Goal: Register for event/course

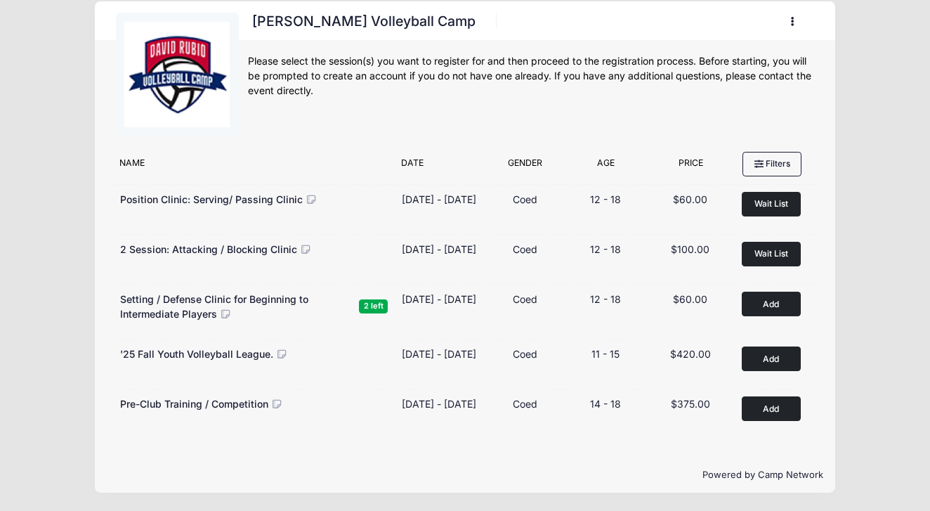
scroll to position [36, 0]
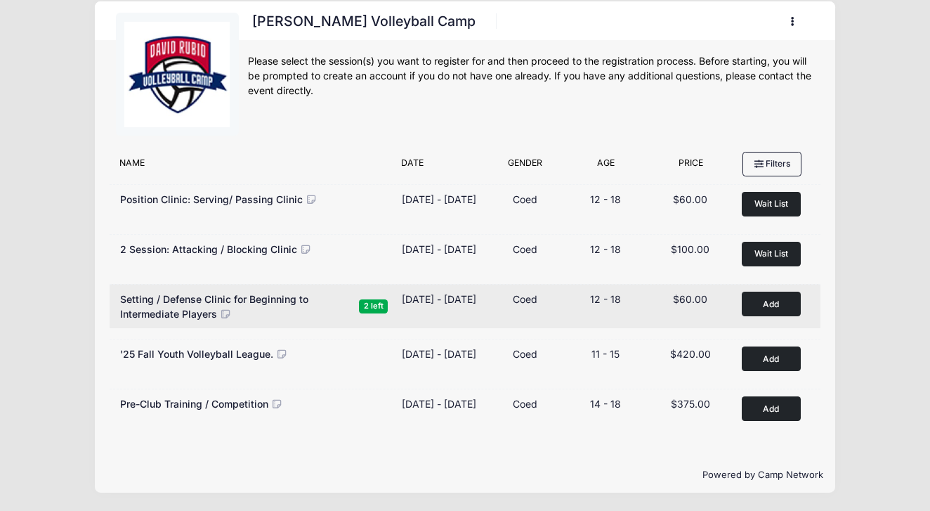
click at [765, 298] on button "Add to Cart" at bounding box center [771, 303] width 59 height 25
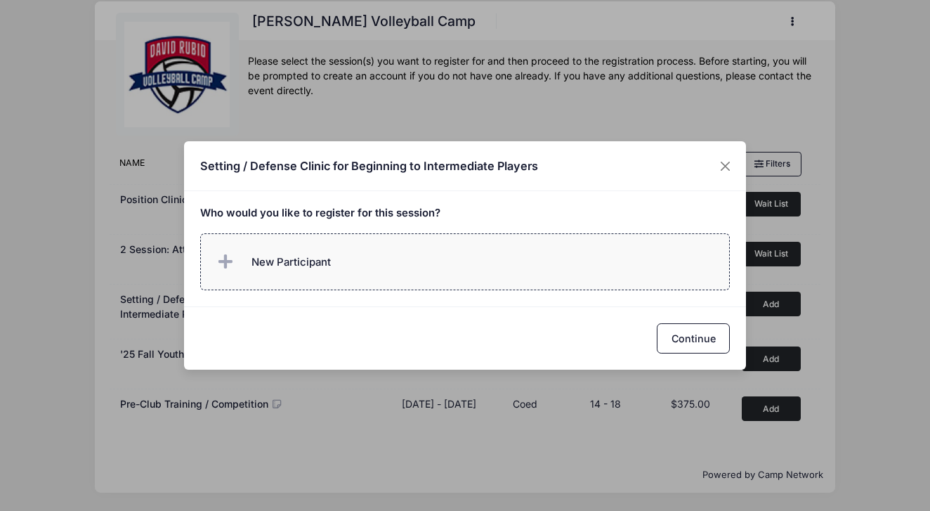
click at [350, 279] on label "New Participant" at bounding box center [465, 261] width 530 height 57
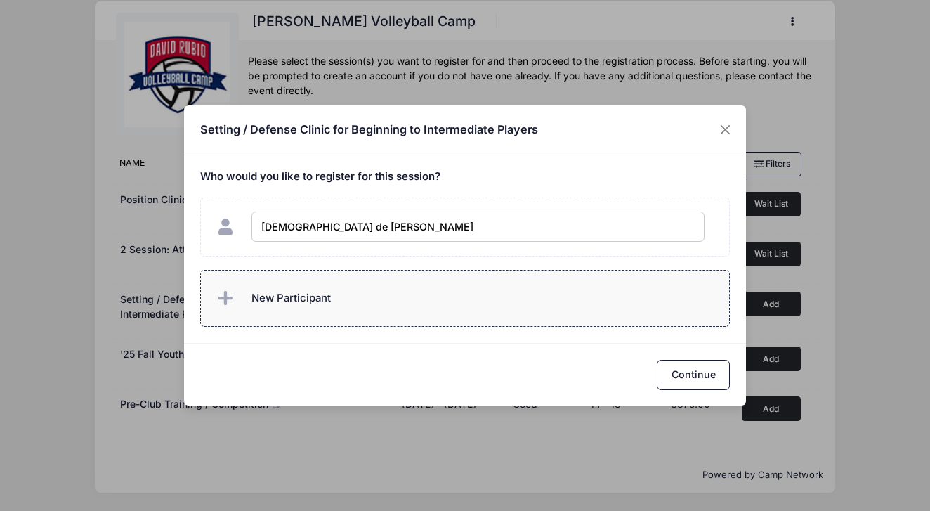
type input "Evangelina de Callier"
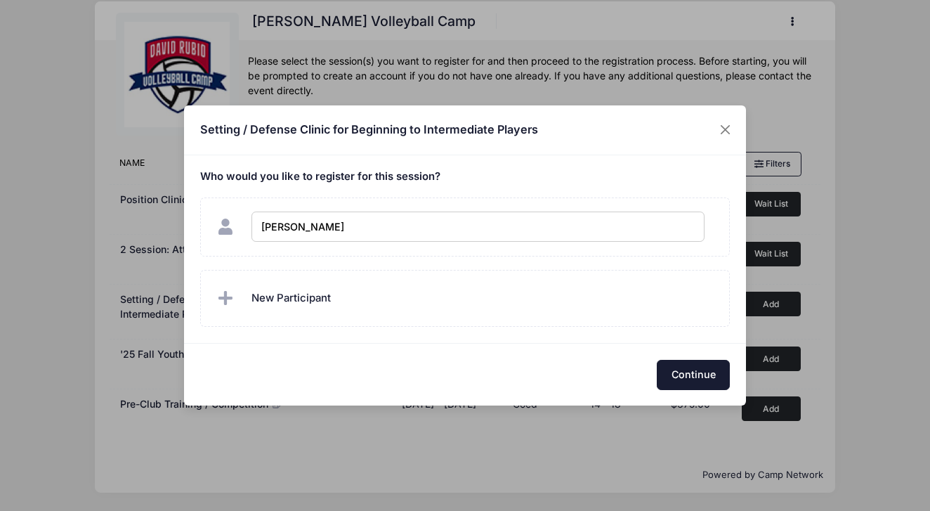
checkbox input "true"
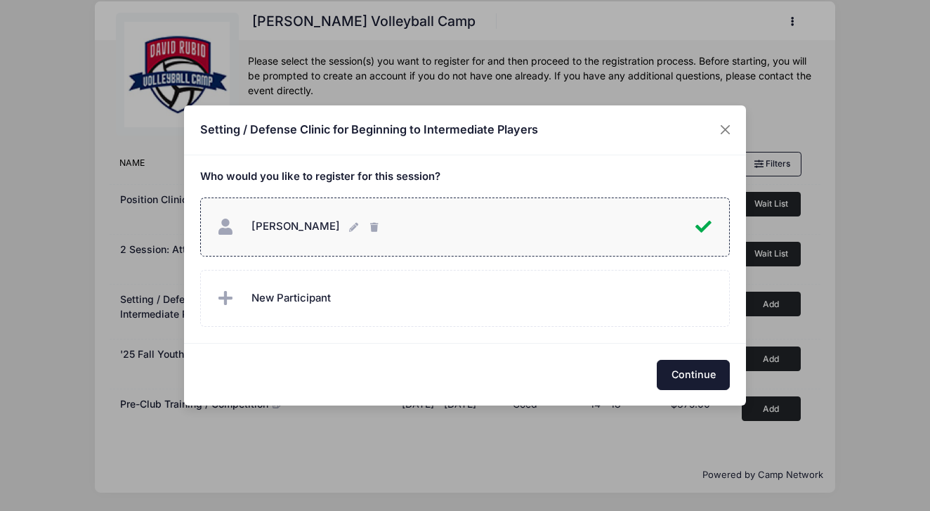
click at [695, 372] on button "Continue" at bounding box center [693, 375] width 73 height 30
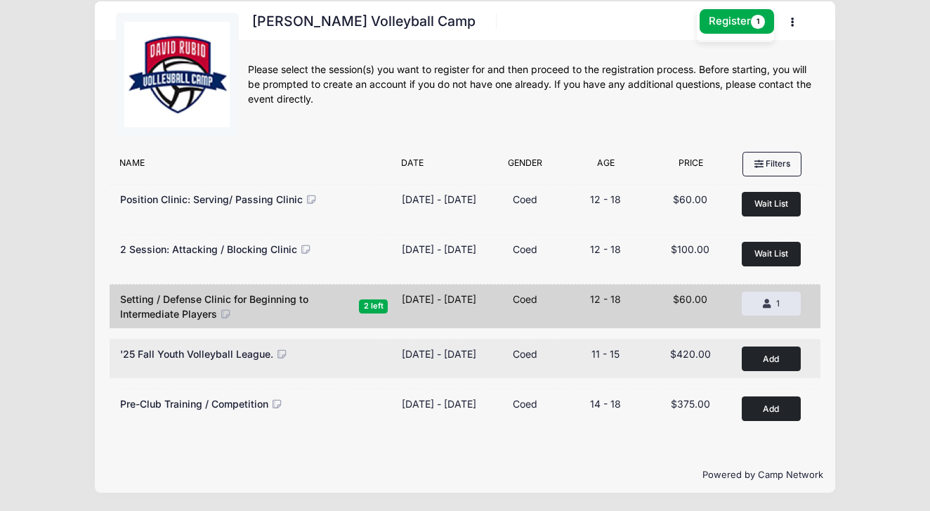
click at [773, 348] on button "Add to Cart" at bounding box center [771, 358] width 59 height 25
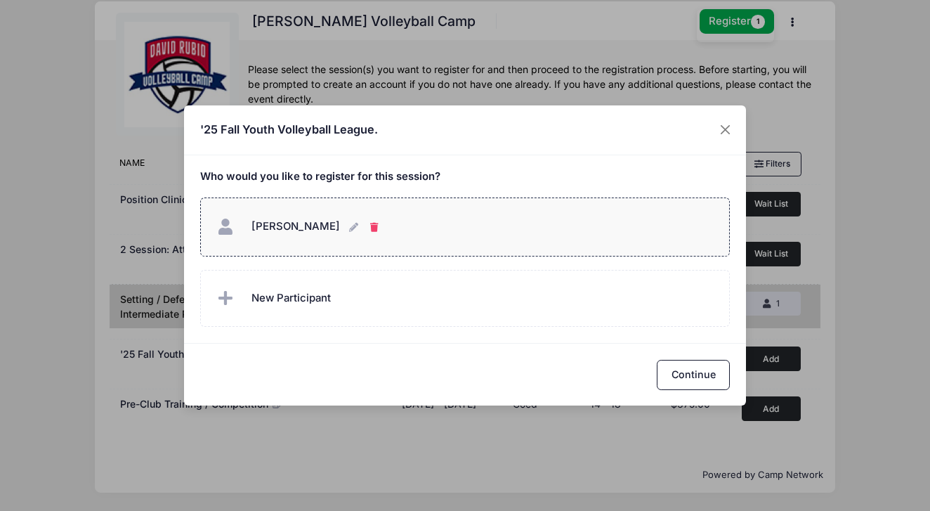
click at [381, 235] on button "Evangelina de Callier Evangelina de Callier" at bounding box center [375, 226] width 11 height 30
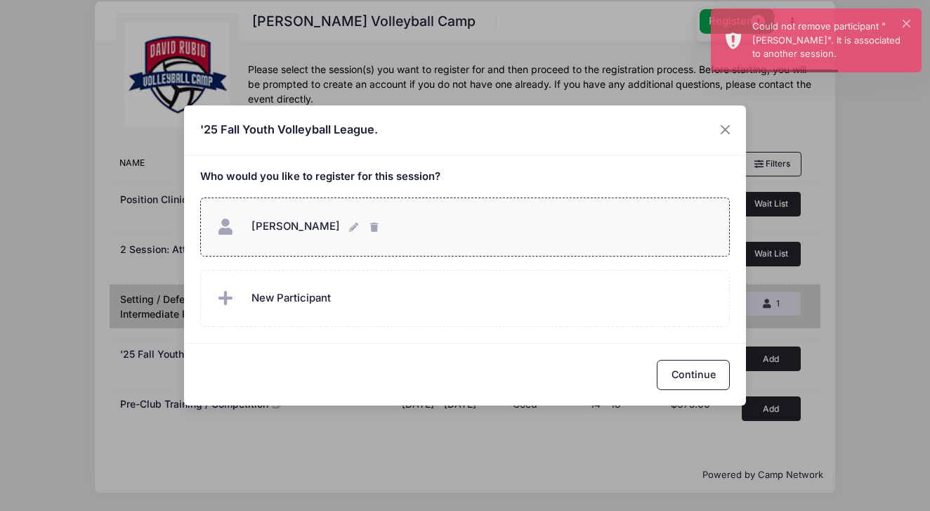
click at [340, 228] on span "Evangelina de Callier" at bounding box center [295, 226] width 88 height 13
checkbox input "true"
click at [693, 367] on button "Continue" at bounding box center [693, 375] width 73 height 30
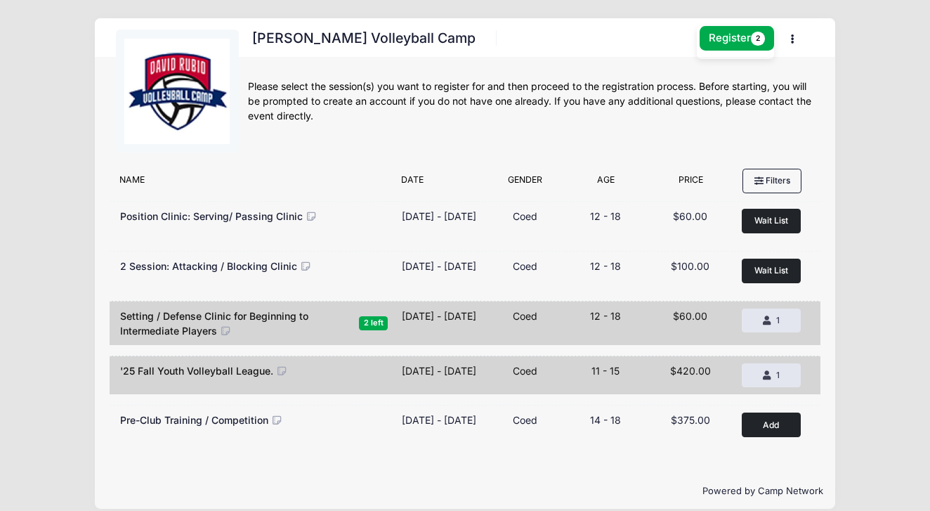
scroll to position [0, 0]
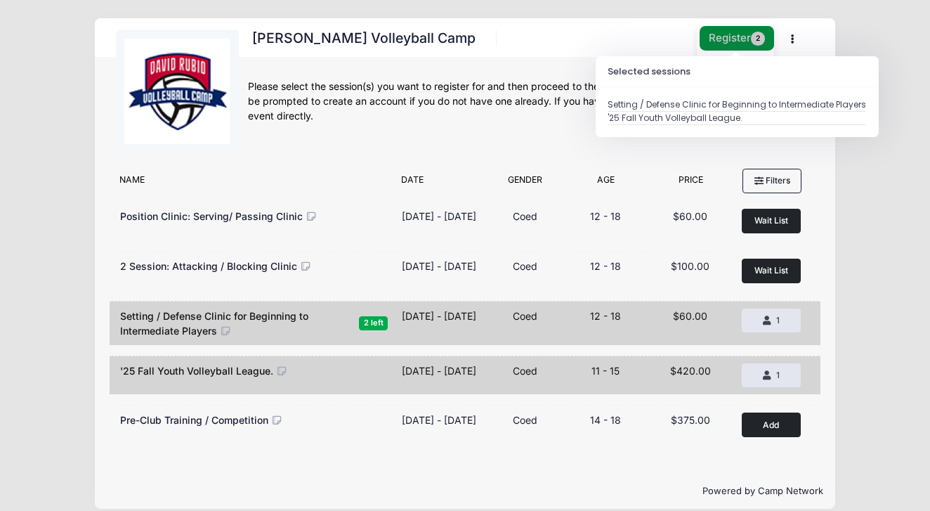
click at [762, 33] on span "2" at bounding box center [758, 39] width 14 height 14
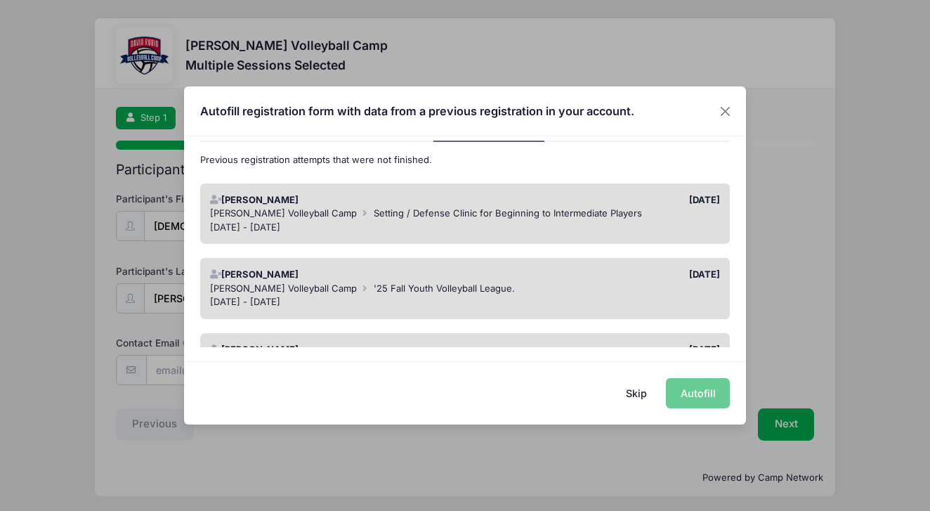
scroll to position [75, 0]
click at [558, 198] on div "[DATE]" at bounding box center [596, 201] width 262 height 14
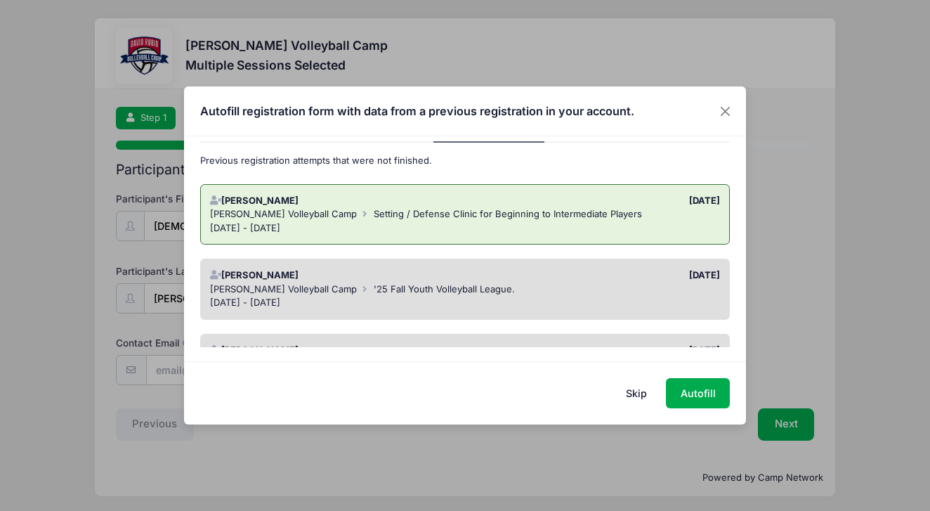
click at [540, 290] on div "[PERSON_NAME] Volleyball Camp '25 Fall Youth Volleyball League." at bounding box center [465, 289] width 511 height 14
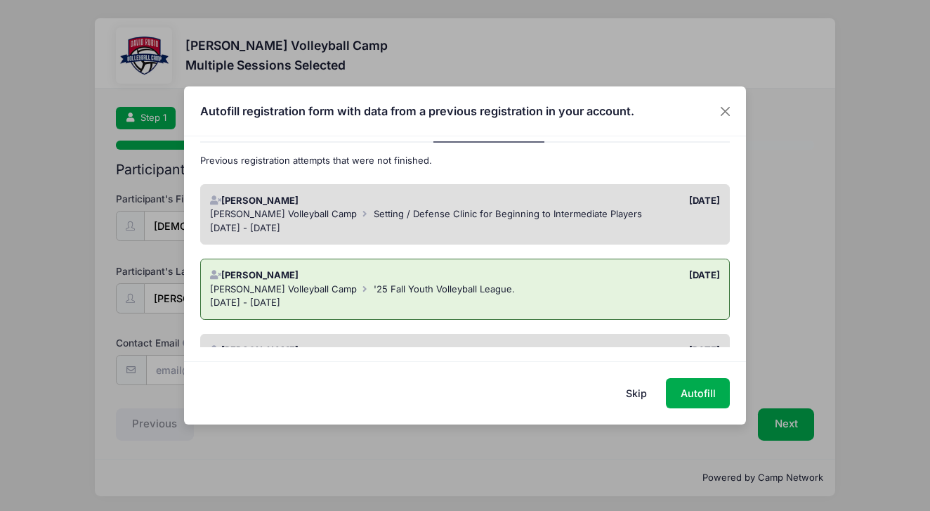
click at [559, 213] on span "Setting / Defense Clinic for Beginning to Intermediate Players" at bounding box center [508, 213] width 268 height 11
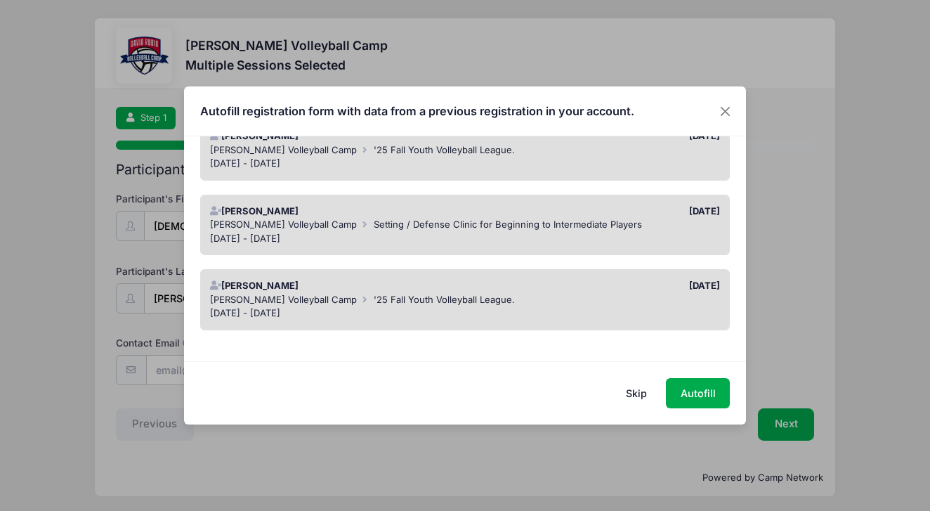
scroll to position [362, 0]
click at [528, 283] on div "[DATE]" at bounding box center [596, 287] width 262 height 14
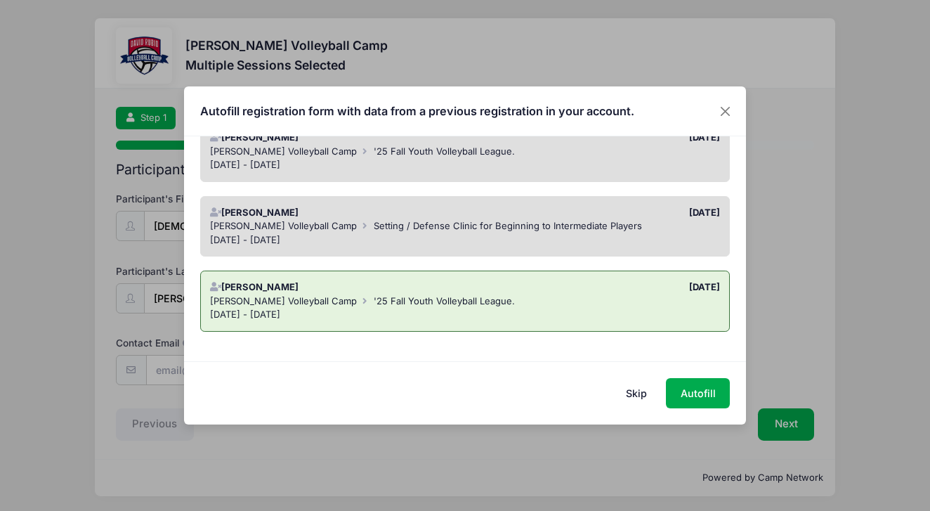
click at [518, 225] on span "Setting / Defense Clinic for Beginning to Intermediate Players" at bounding box center [508, 225] width 268 height 11
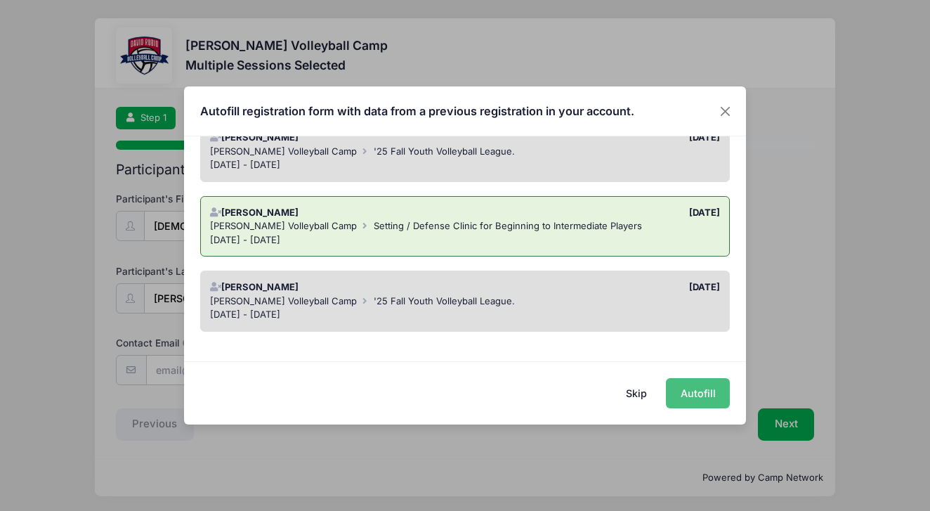
click at [683, 386] on button "Autofill" at bounding box center [698, 393] width 64 height 30
type input "[EMAIL_ADDRESS][DOMAIN_NAME]"
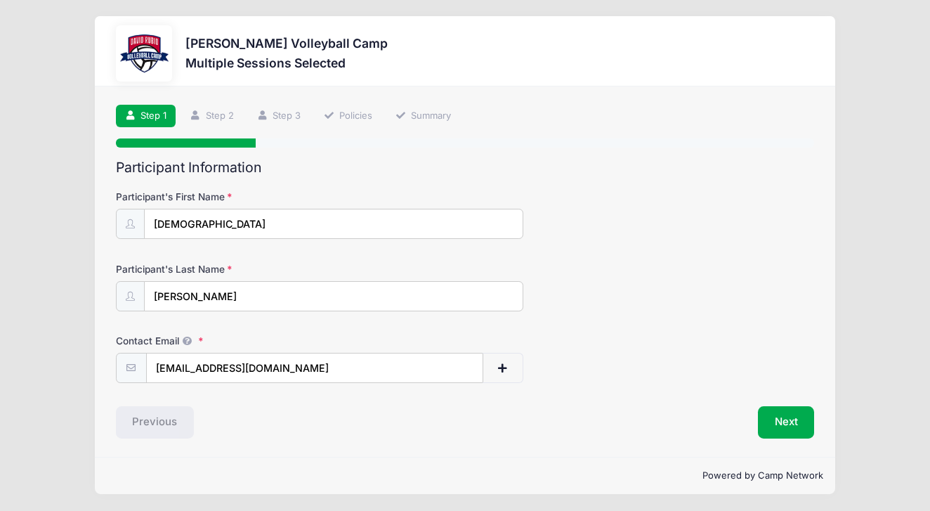
scroll to position [1, 0]
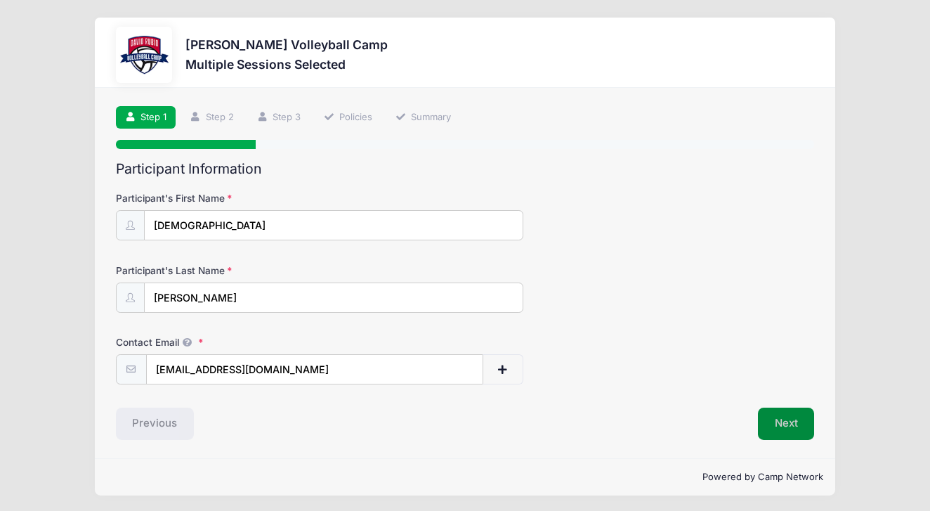
click at [775, 421] on button "Next" at bounding box center [786, 423] width 57 height 32
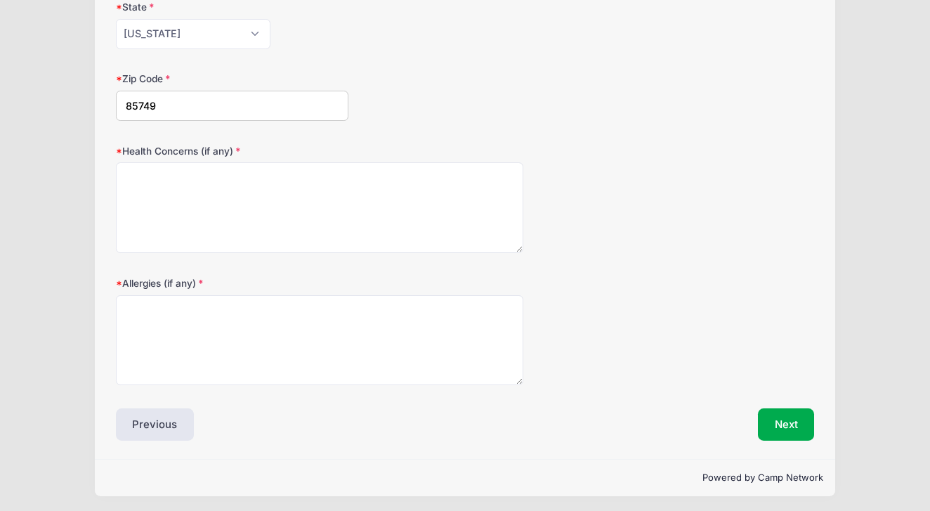
scroll to position [407, 0]
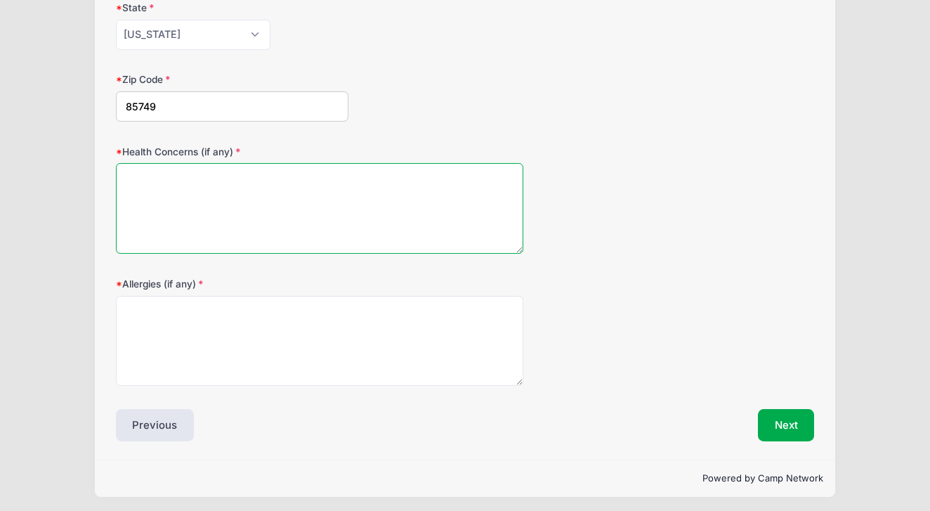
click at [157, 178] on textarea "Health Concerns (if any)" at bounding box center [319, 208] width 407 height 91
type textarea "No"
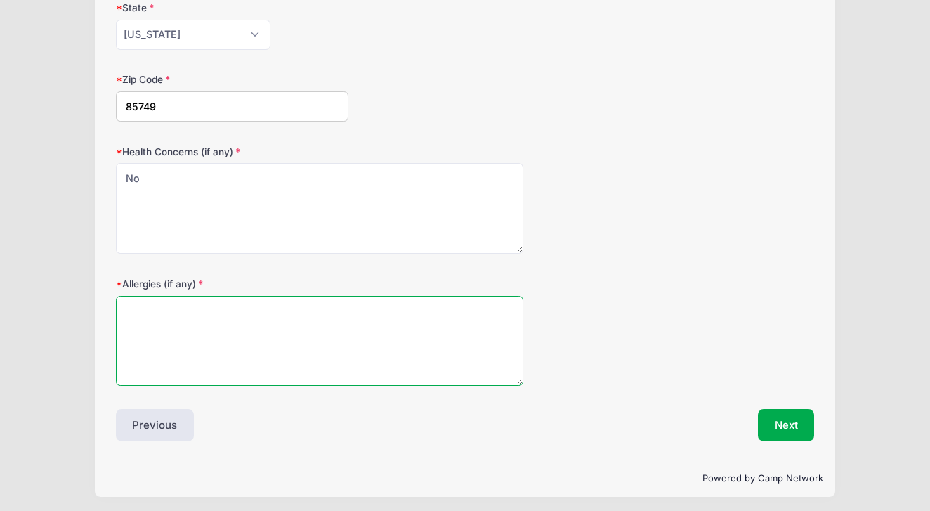
click at [136, 312] on textarea "Allergies (if any)" at bounding box center [319, 341] width 407 height 91
type textarea "N"
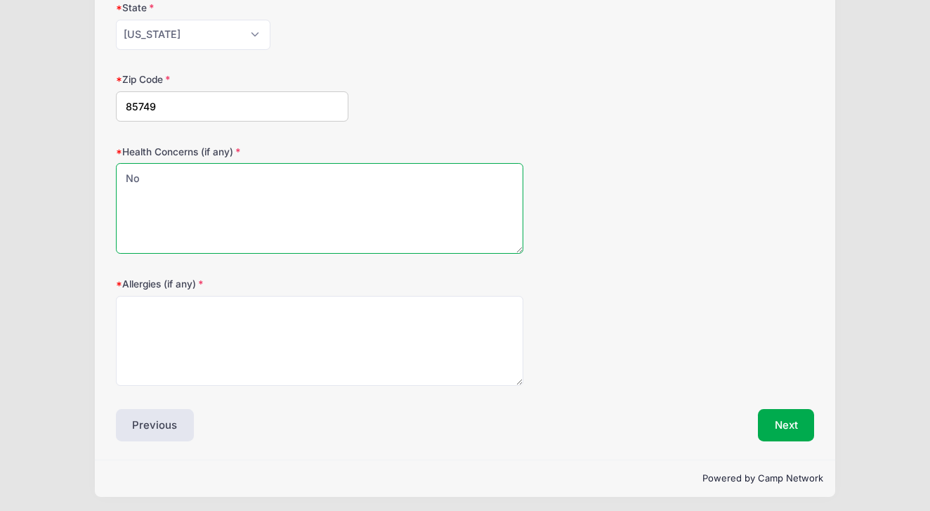
click at [142, 174] on textarea "No" at bounding box center [319, 208] width 407 height 91
type textarea "None that I know of"
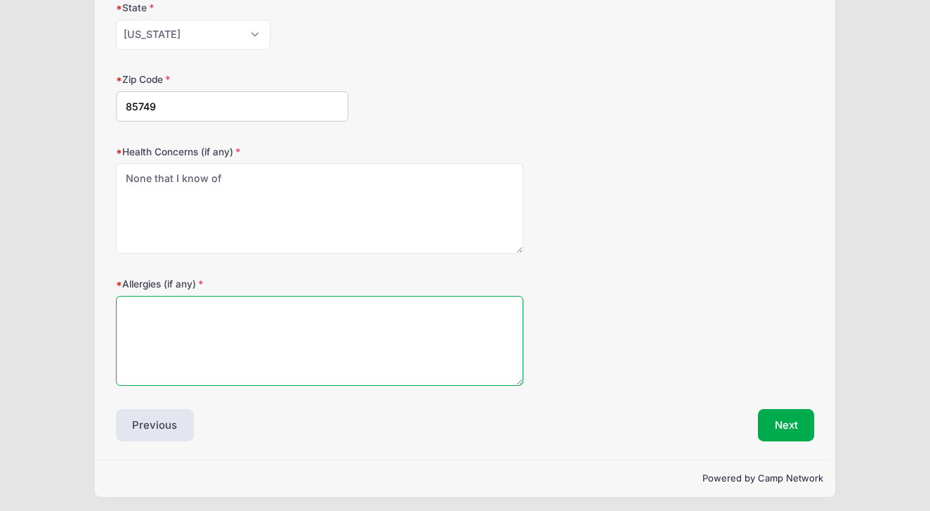
click at [135, 310] on textarea "Allergies (if any)" at bounding box center [319, 341] width 407 height 91
type textarea "None that I know of"
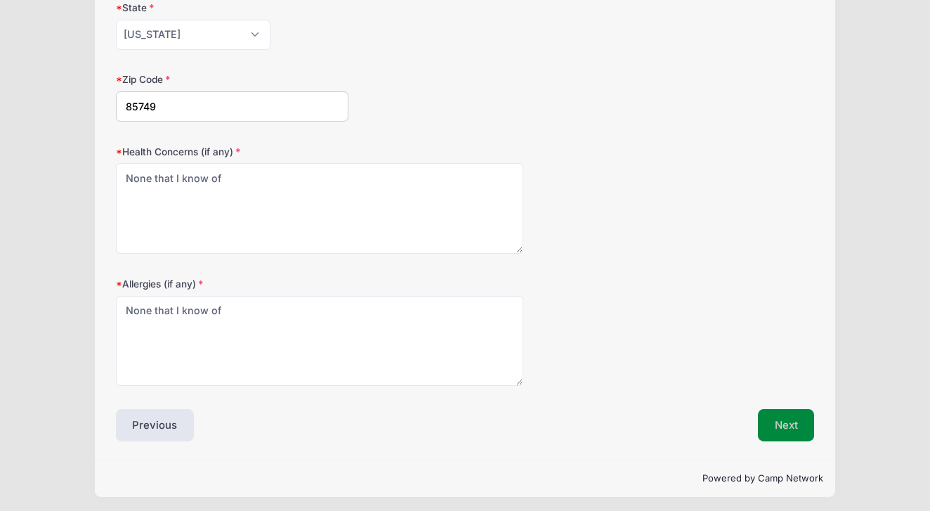
click at [795, 423] on button "Next" at bounding box center [786, 425] width 57 height 32
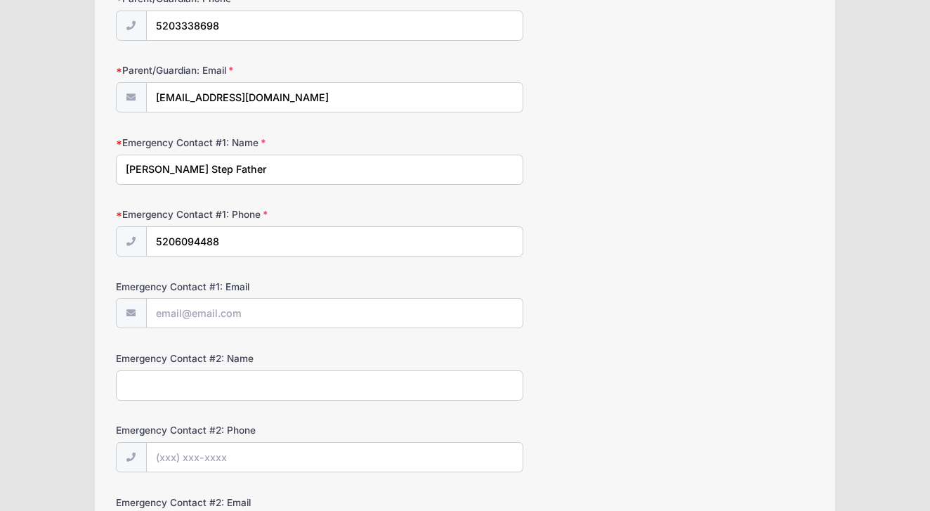
scroll to position [271, 0]
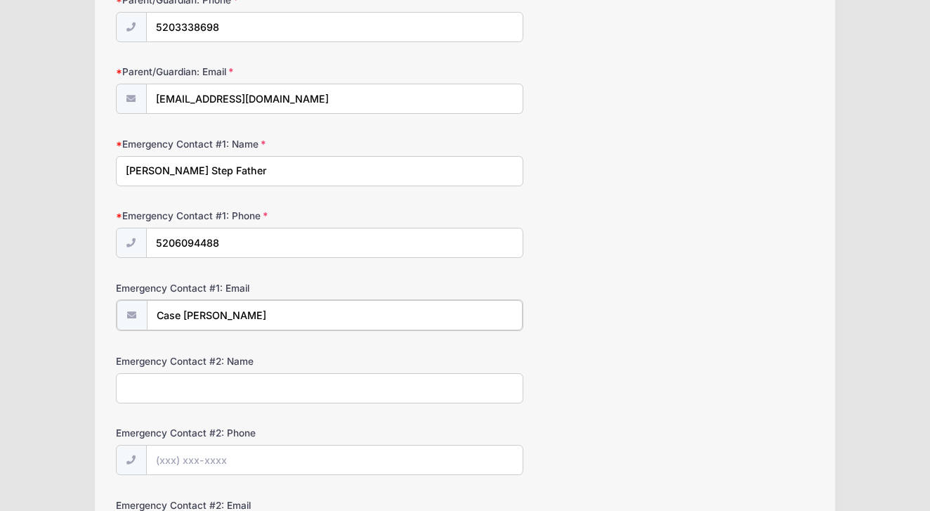
click at [233, 310] on input "Case [PERSON_NAME]" at bounding box center [335, 315] width 376 height 30
type input "C"
type input "[EMAIL_ADDRESS][DOMAIN_NAME]"
click at [173, 391] on input "Emergency Contact #2: Name" at bounding box center [319, 387] width 407 height 30
type input "Case [PERSON_NAME]"
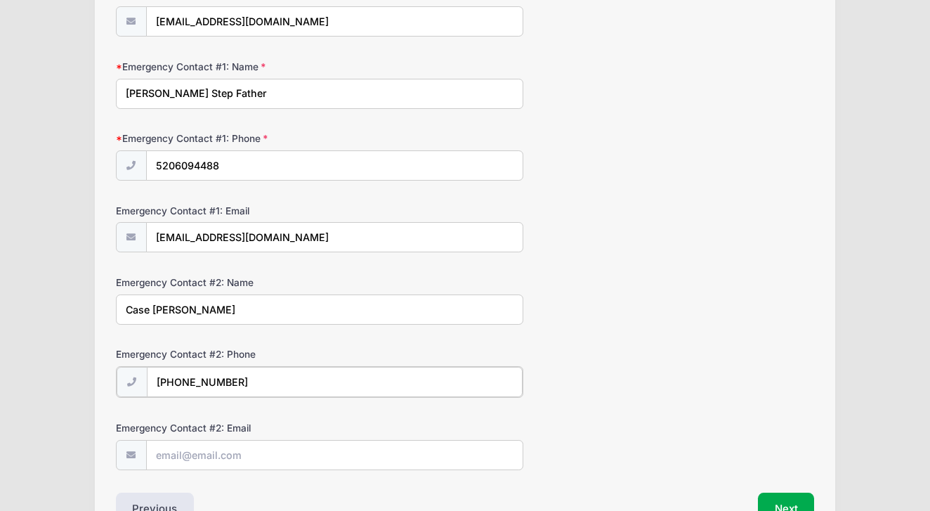
scroll to position [377, 0]
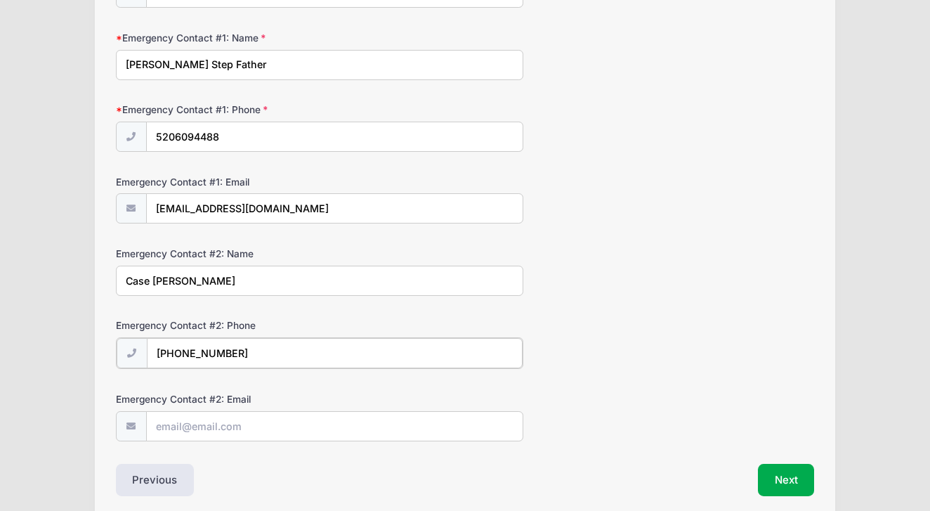
type input "[PHONE_NUMBER]"
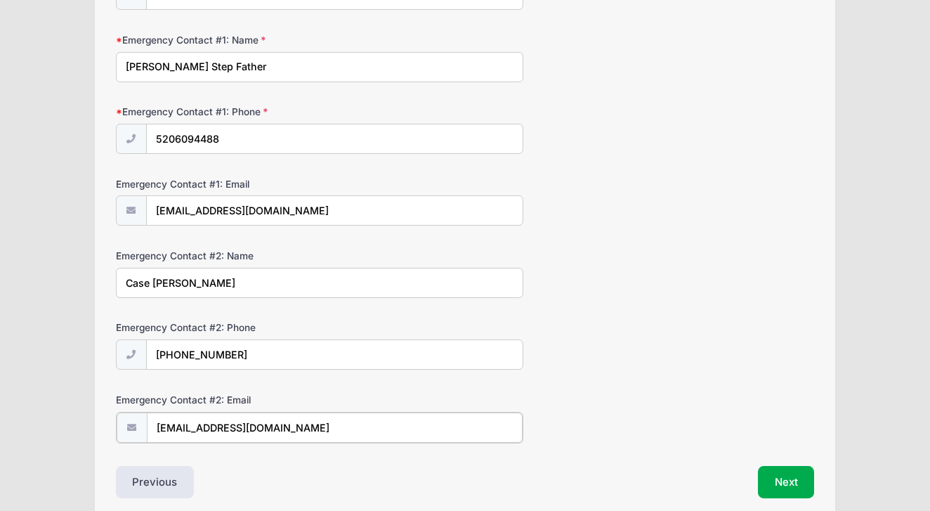
scroll to position [376, 0]
type input "[EMAIL_ADDRESS][DOMAIN_NAME]"
click at [791, 475] on button "Next" at bounding box center [786, 480] width 57 height 32
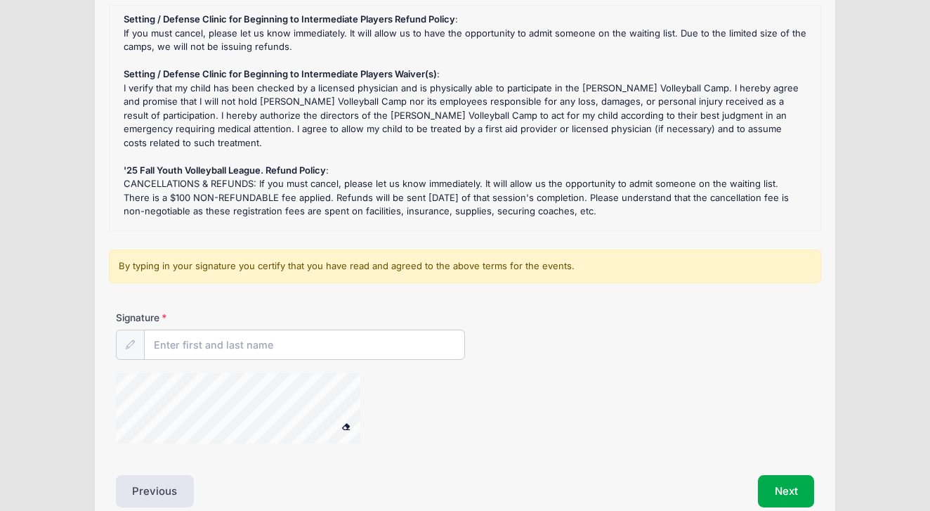
scroll to position [173, 0]
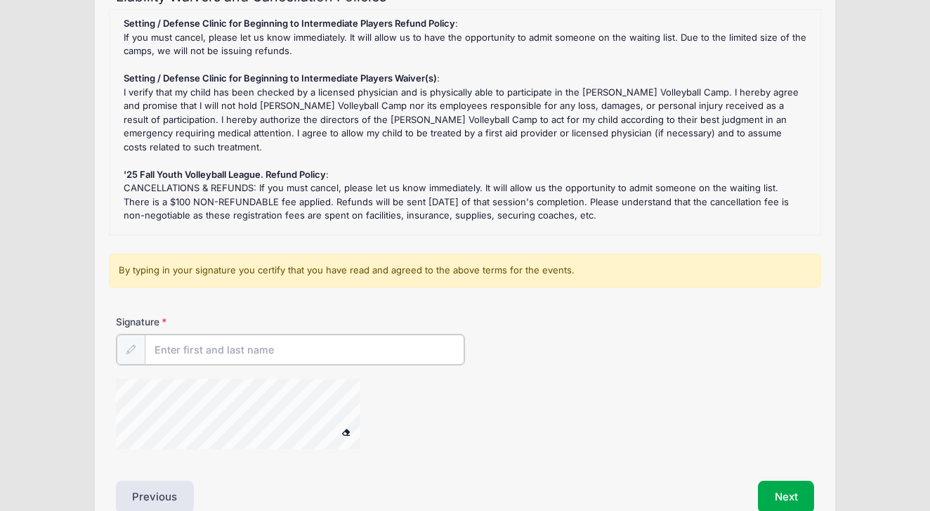
click at [183, 343] on input "Signature" at bounding box center [305, 349] width 320 height 30
click at [353, 426] on div at bounding box center [256, 416] width 281 height 74
type input "[PERSON_NAME]"
click at [359, 435] on div at bounding box center [256, 414] width 281 height 74
click at [788, 489] on button "Next" at bounding box center [786, 495] width 57 height 32
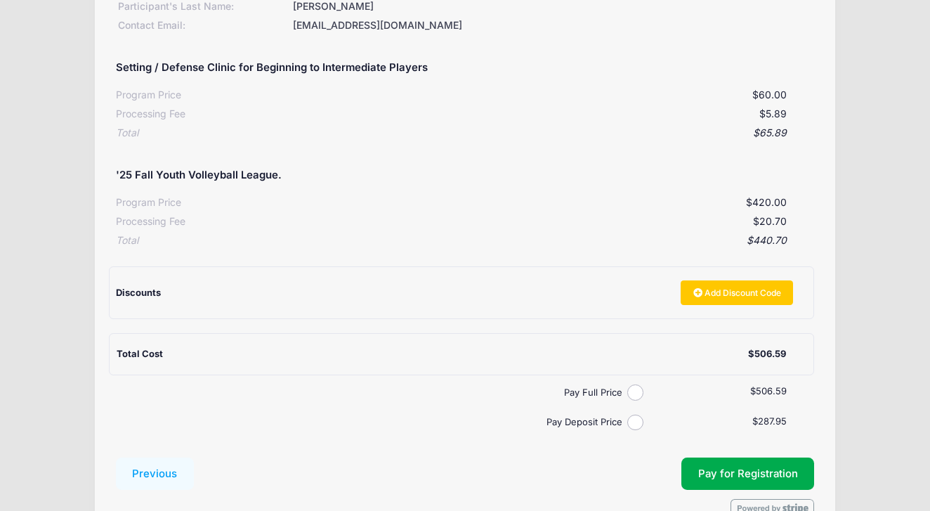
scroll to position [232, 0]
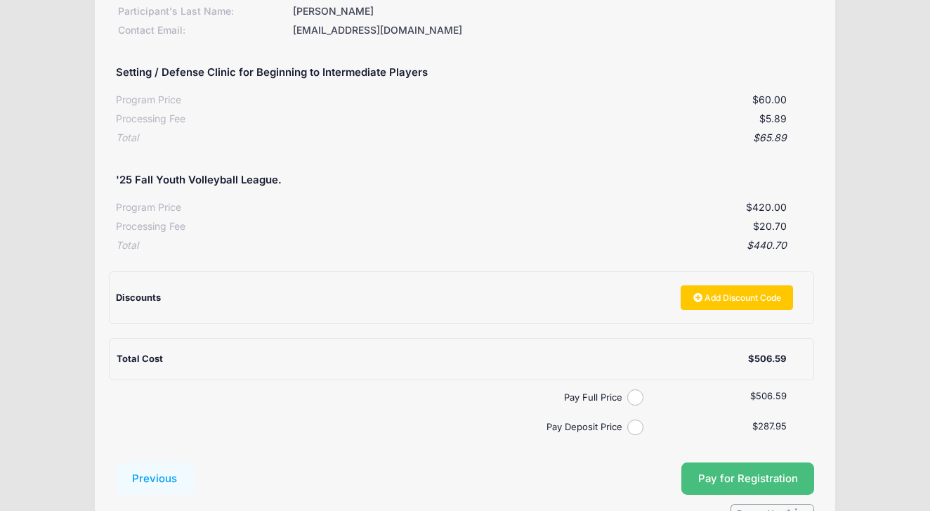
click at [735, 472] on span "Pay for Registration" at bounding box center [748, 478] width 100 height 13
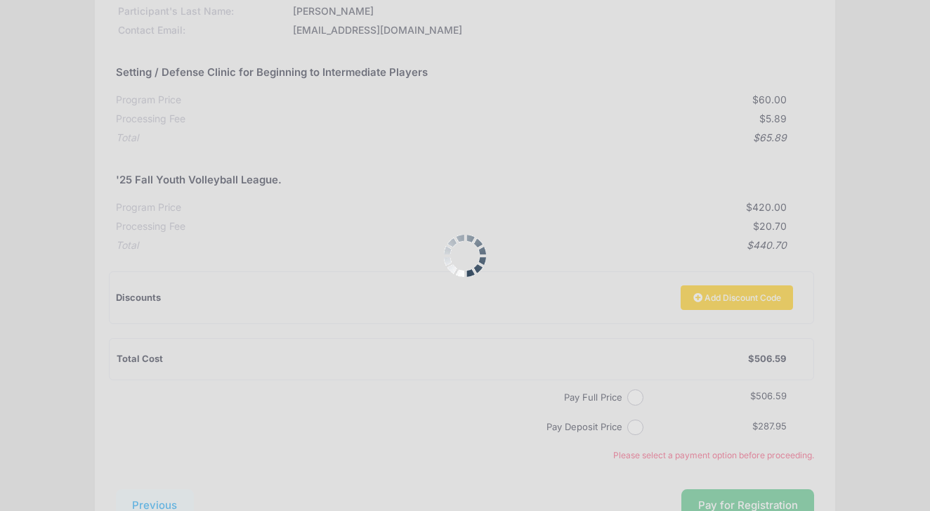
scroll to position [334, 0]
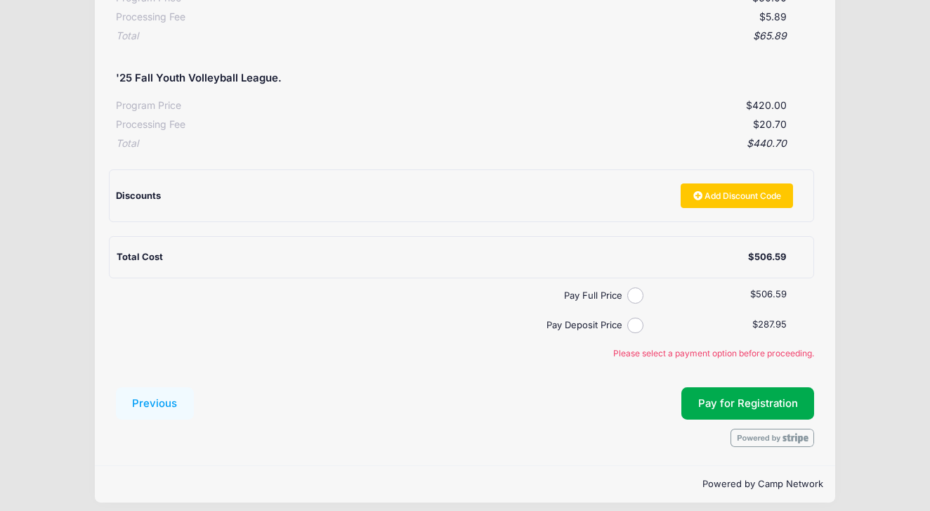
click at [637, 287] on input "Pay Full Price" at bounding box center [635, 295] width 16 height 16
radio input "true"
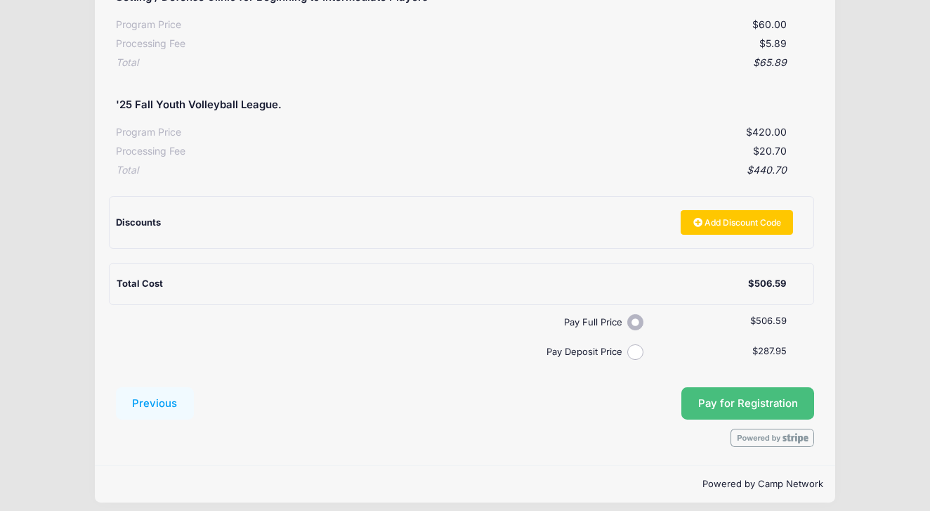
click at [766, 397] on span "Pay for Registration" at bounding box center [748, 403] width 100 height 13
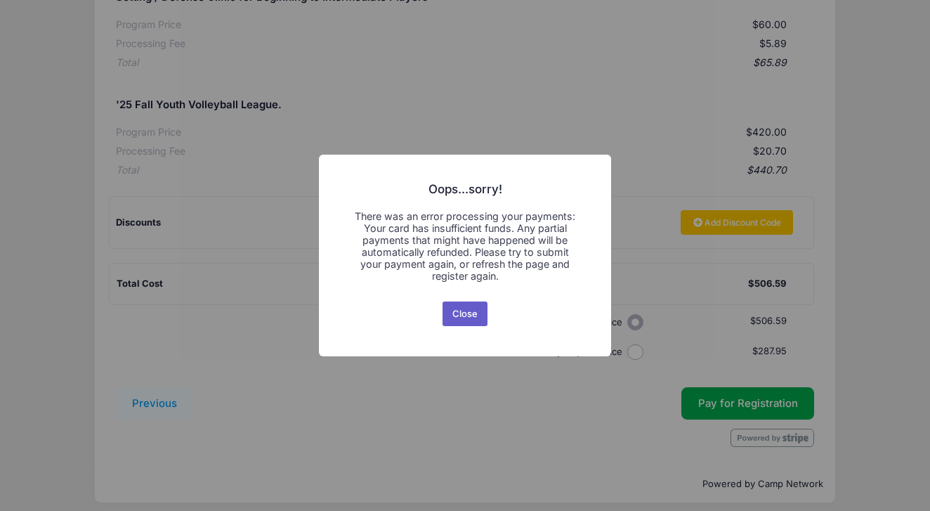
click at [465, 311] on button "Close" at bounding box center [465, 313] width 46 height 25
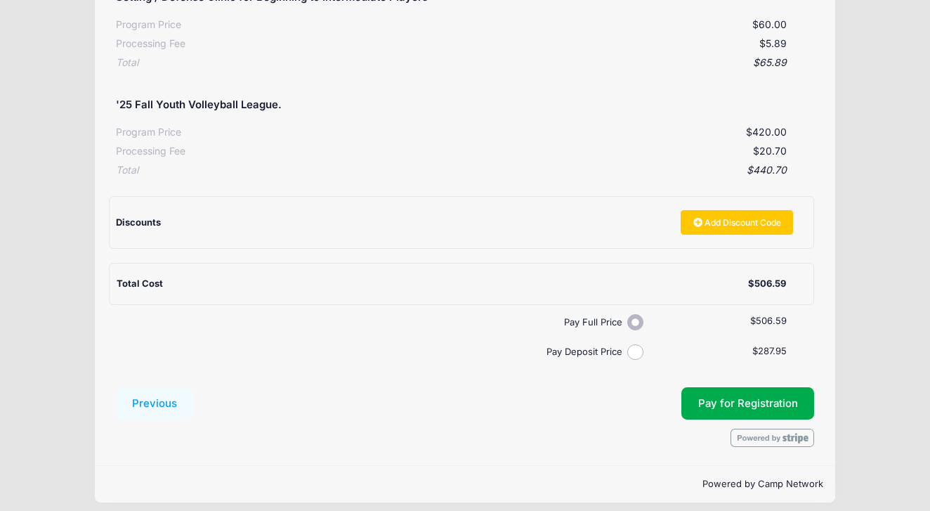
click at [633, 314] on input "Pay Full Price" at bounding box center [635, 322] width 16 height 16
click at [729, 387] on button "Pay for Registration" at bounding box center [747, 403] width 133 height 32
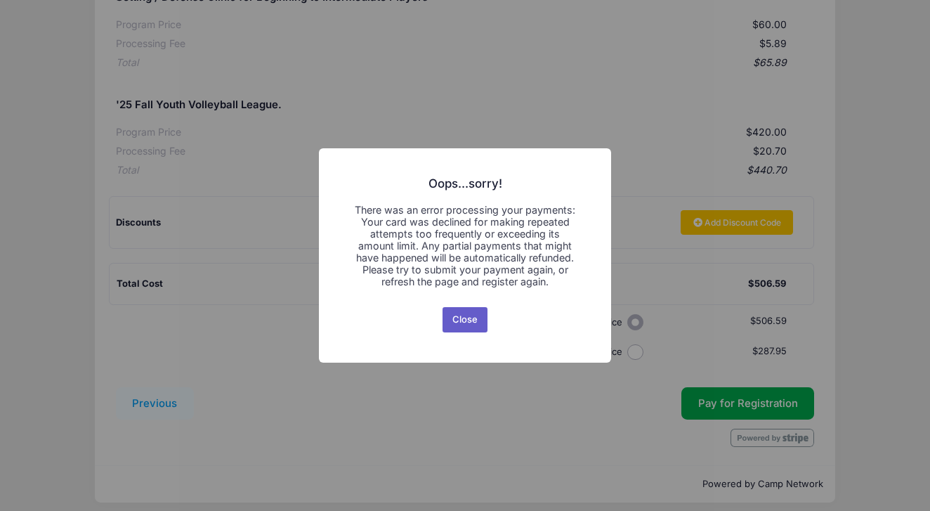
click at [464, 320] on button "Close" at bounding box center [465, 319] width 46 height 25
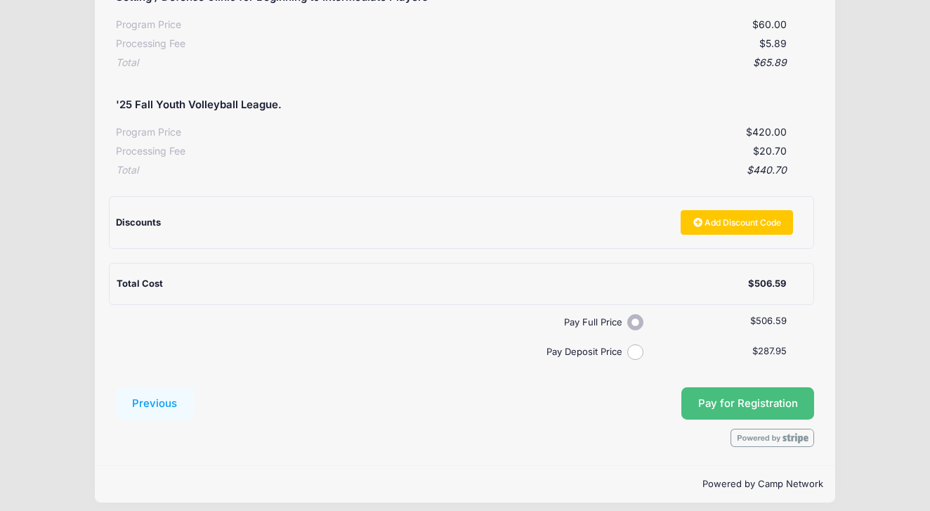
click at [723, 397] on span "Pay for Registration" at bounding box center [748, 403] width 100 height 13
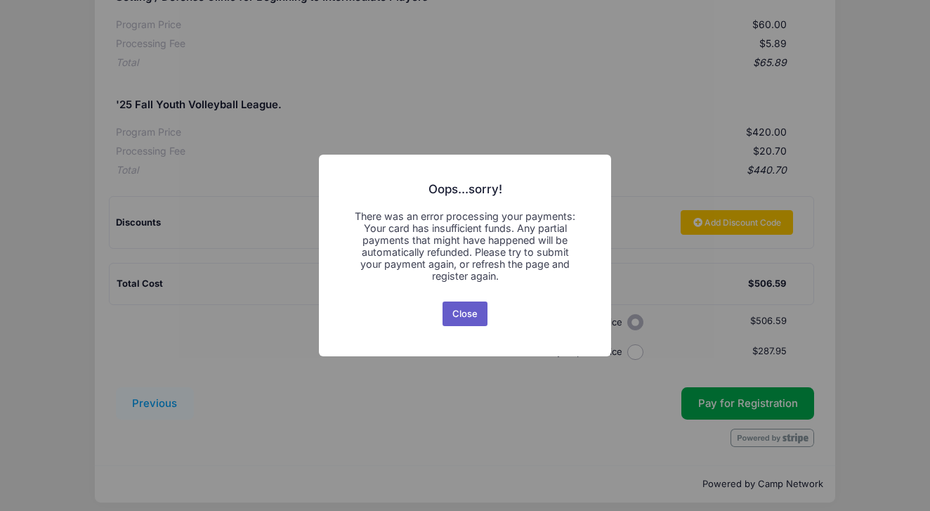
click at [465, 308] on button "Close" at bounding box center [465, 313] width 46 height 25
